Goal: Check status

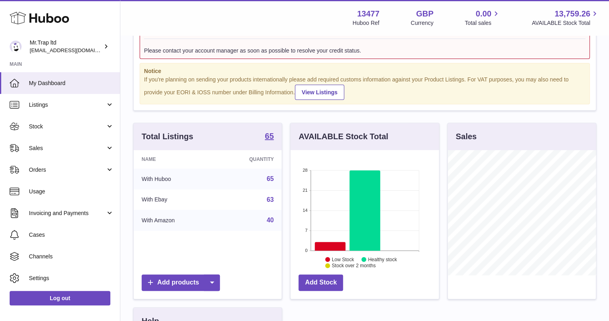
scroll to position [96, 0]
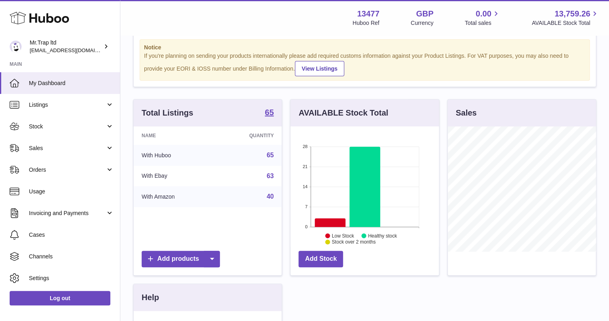
click at [54, 140] on link "Sales" at bounding box center [60, 148] width 120 height 22
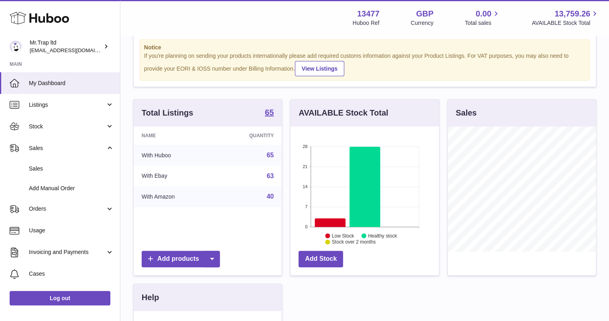
click at [62, 163] on link "Sales" at bounding box center [60, 169] width 120 height 20
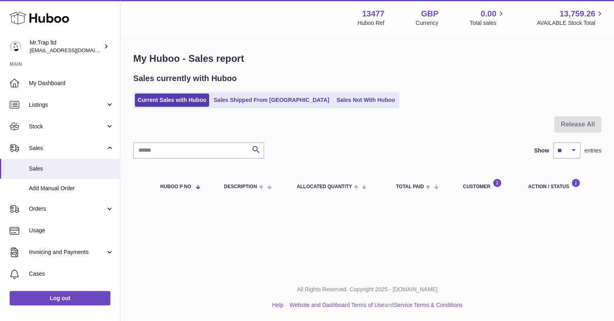
click at [333, 104] on link "Sales Not With Huboo" at bounding box center [365, 99] width 64 height 13
